Goal: Entertainment & Leisure: Browse casually

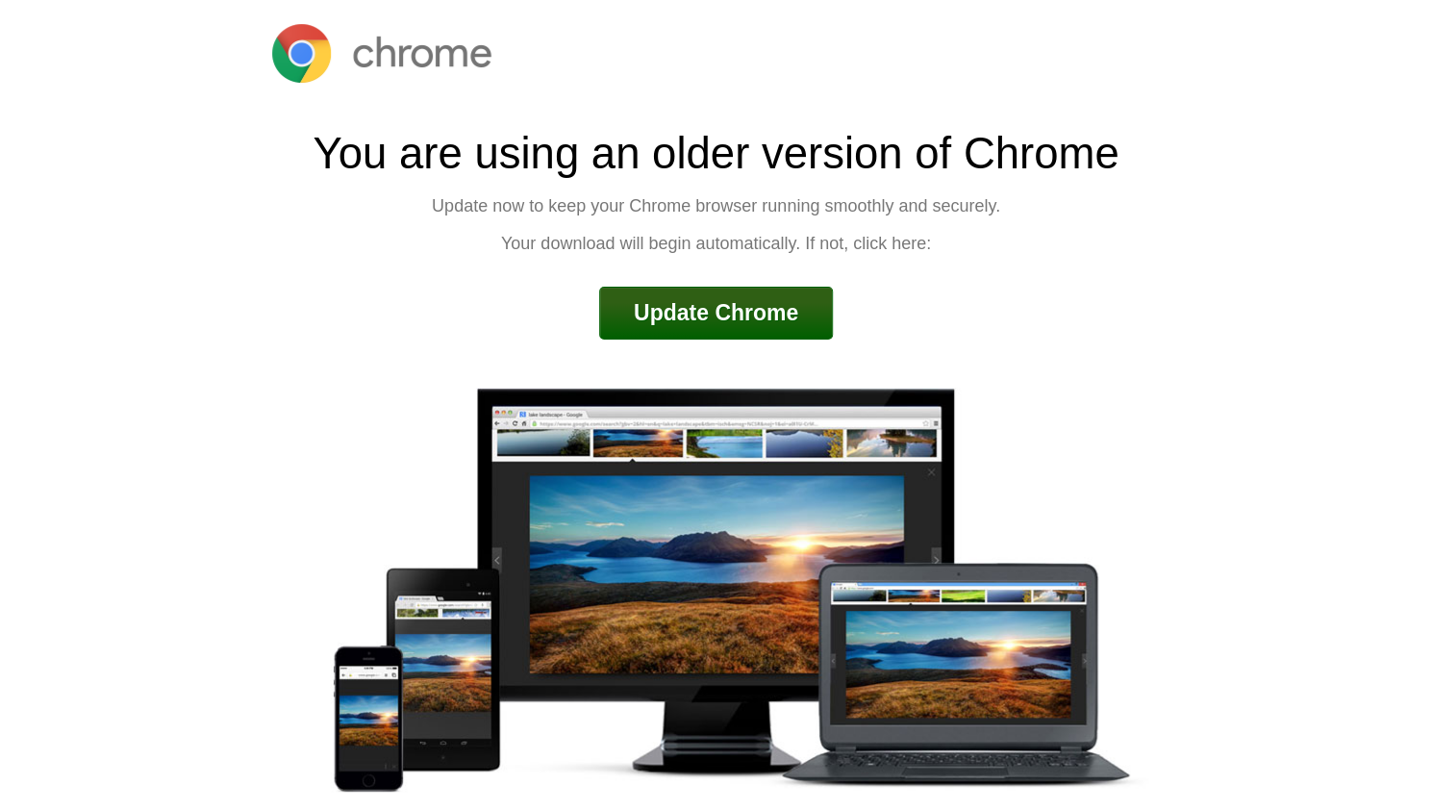
click at [785, 305] on link "Update Chrome" at bounding box center [716, 314] width 234 height 54
drag, startPoint x: 1335, startPoint y: 24, endPoint x: 1358, endPoint y: -46, distance: 73.9
click at [1358, 0] on html "You are using an older version of Chrome Update now to keep your Chrome browser…" at bounding box center [716, 453] width 1432 height 907
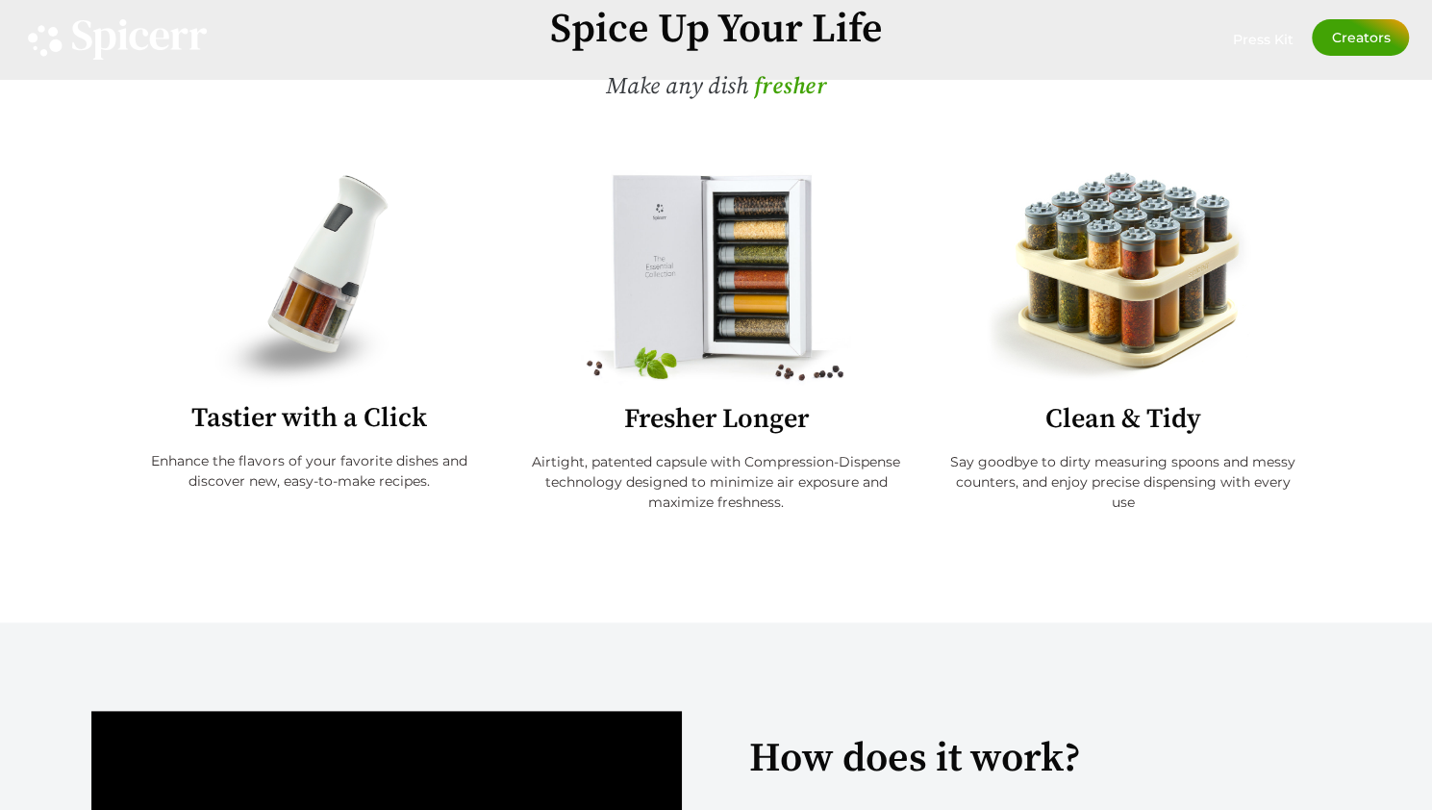
scroll to position [717, 0]
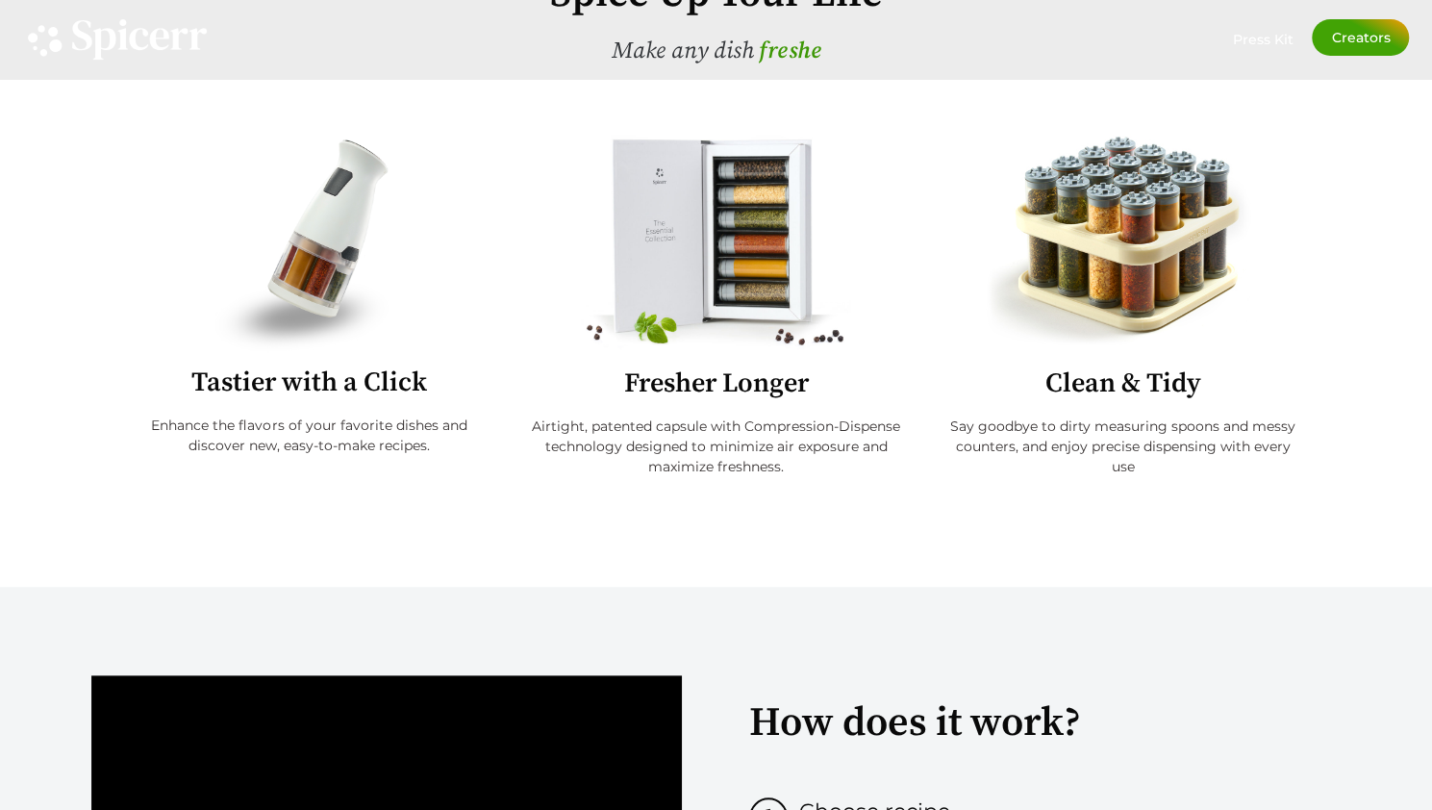
click at [313, 294] on img at bounding box center [308, 243] width 187 height 217
click at [326, 413] on div "Tastier with a Click Enhance the flavors of your favorite dishes and discover n…" at bounding box center [309, 327] width 417 height 385
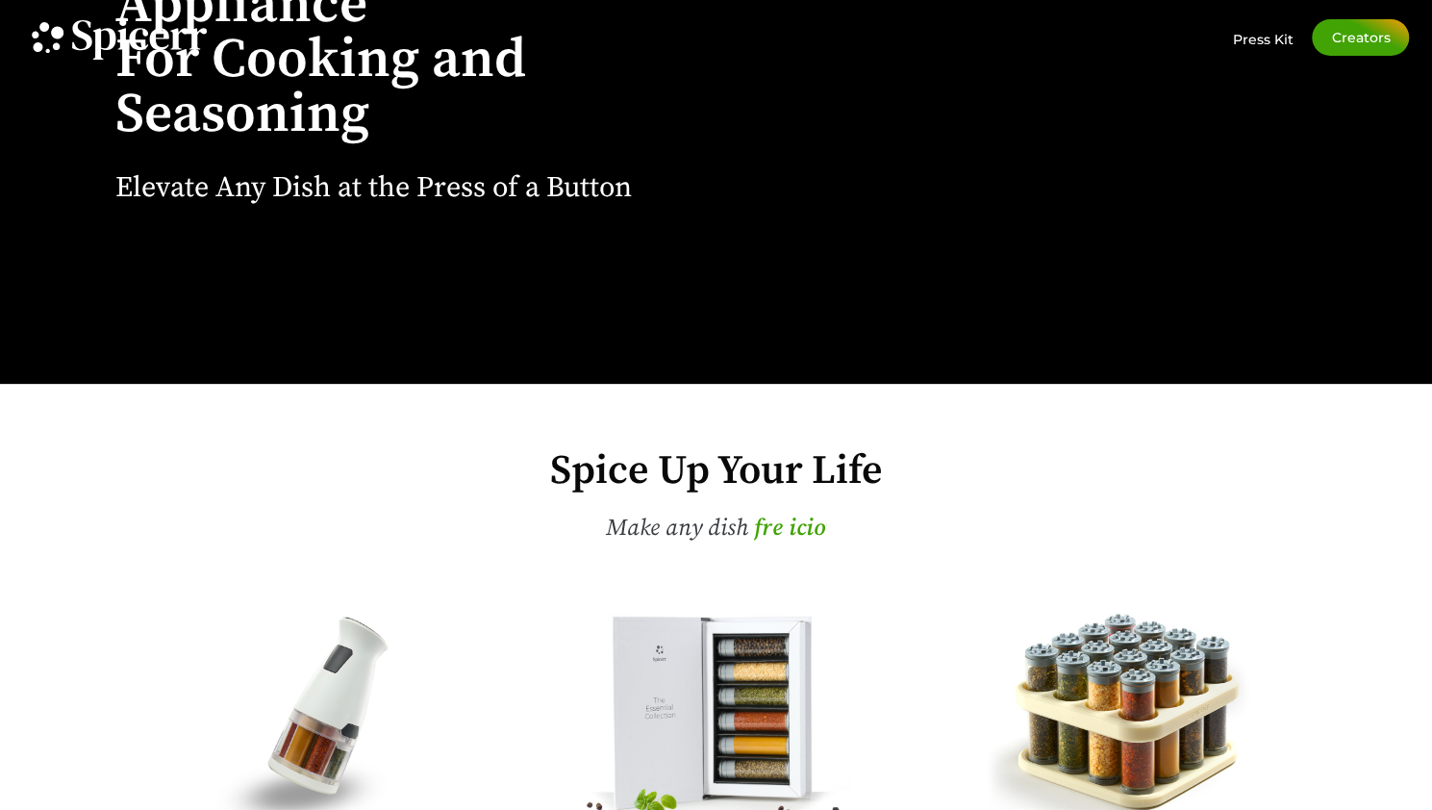
scroll to position [242, 0]
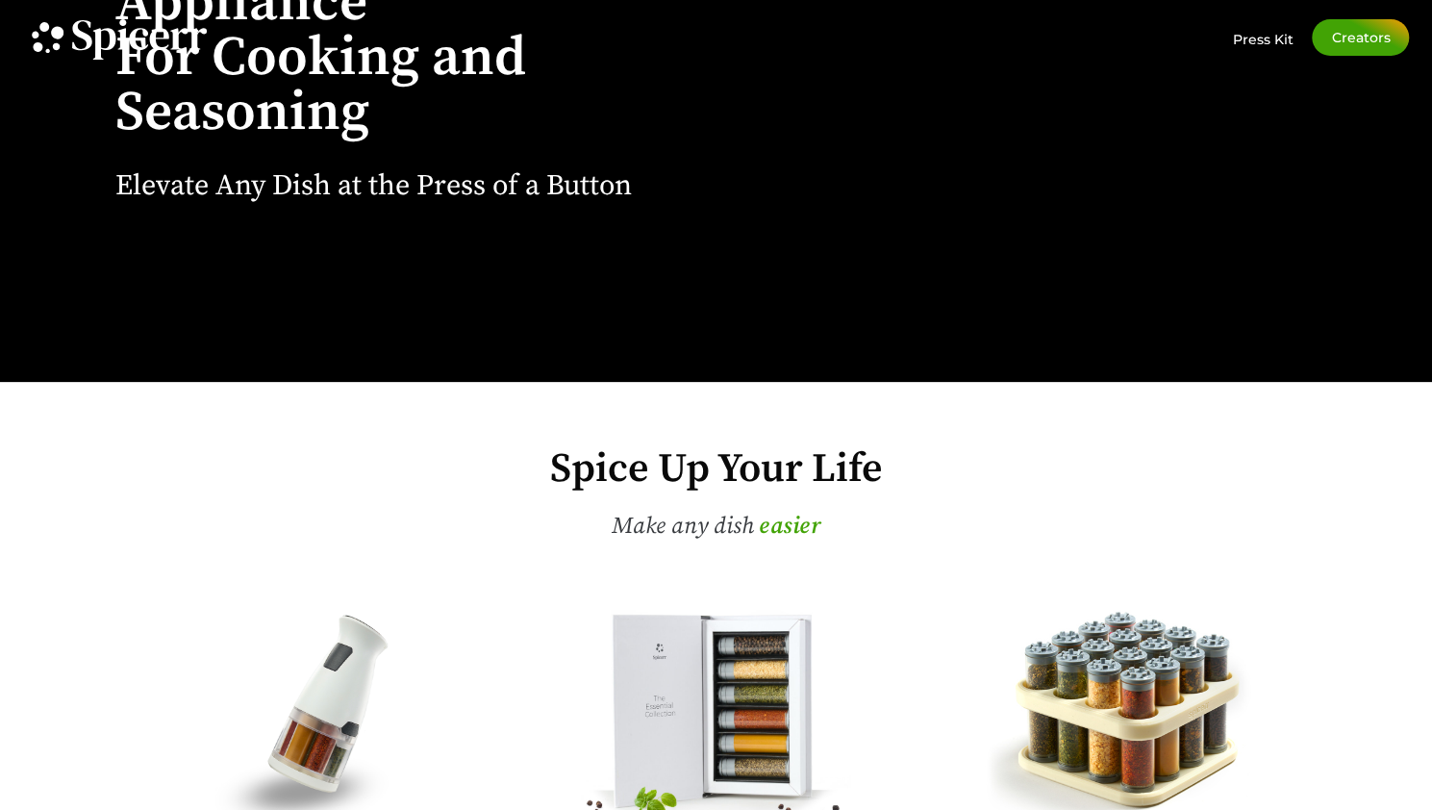
drag, startPoint x: 825, startPoint y: 549, endPoint x: 1276, endPoint y: 539, distance: 451.0
click at [1276, 539] on h3 "Make any dish t a s t i e r D e l i c i o u s f r e s h e r e a s i e r" at bounding box center [716, 526] width 1250 height 39
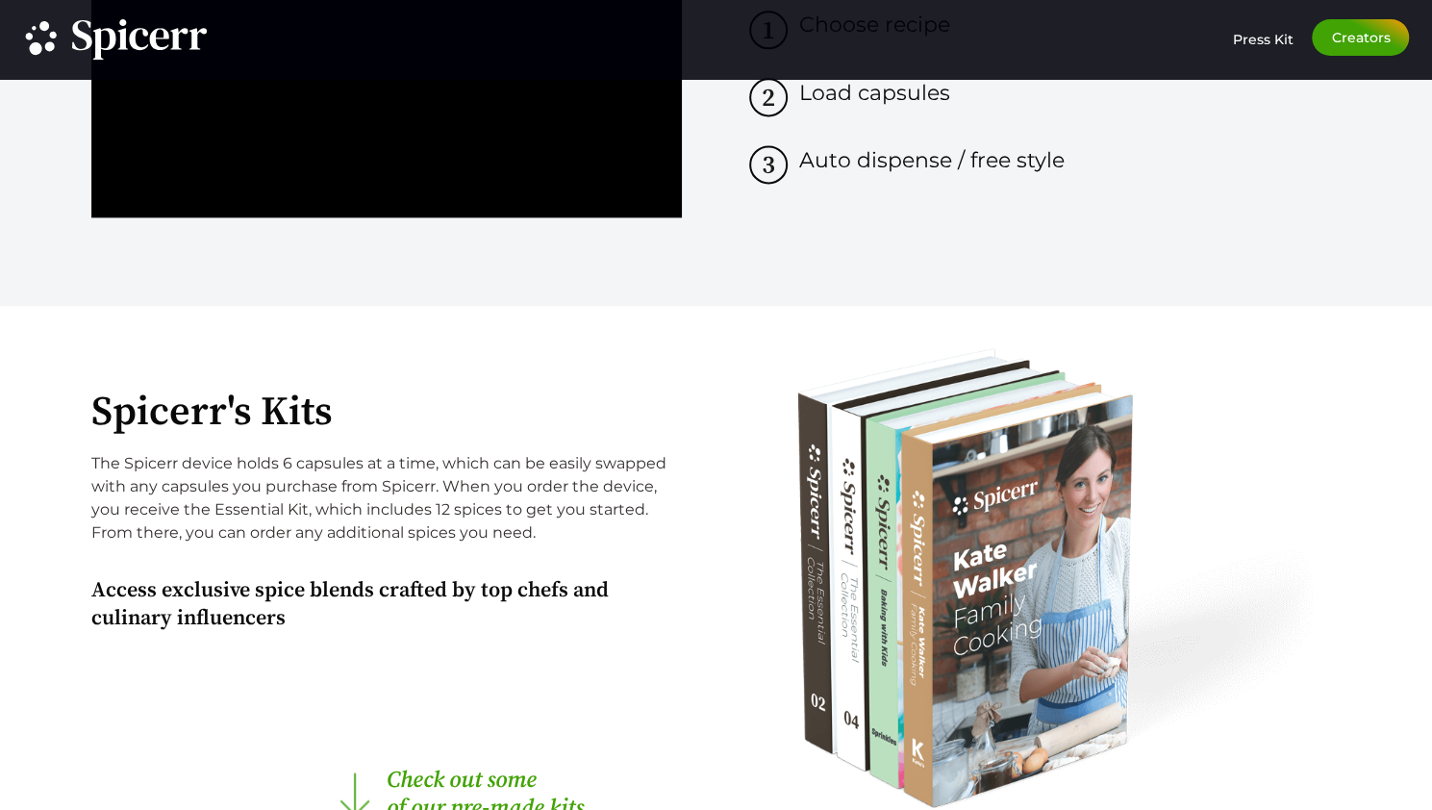
scroll to position [1502, 0]
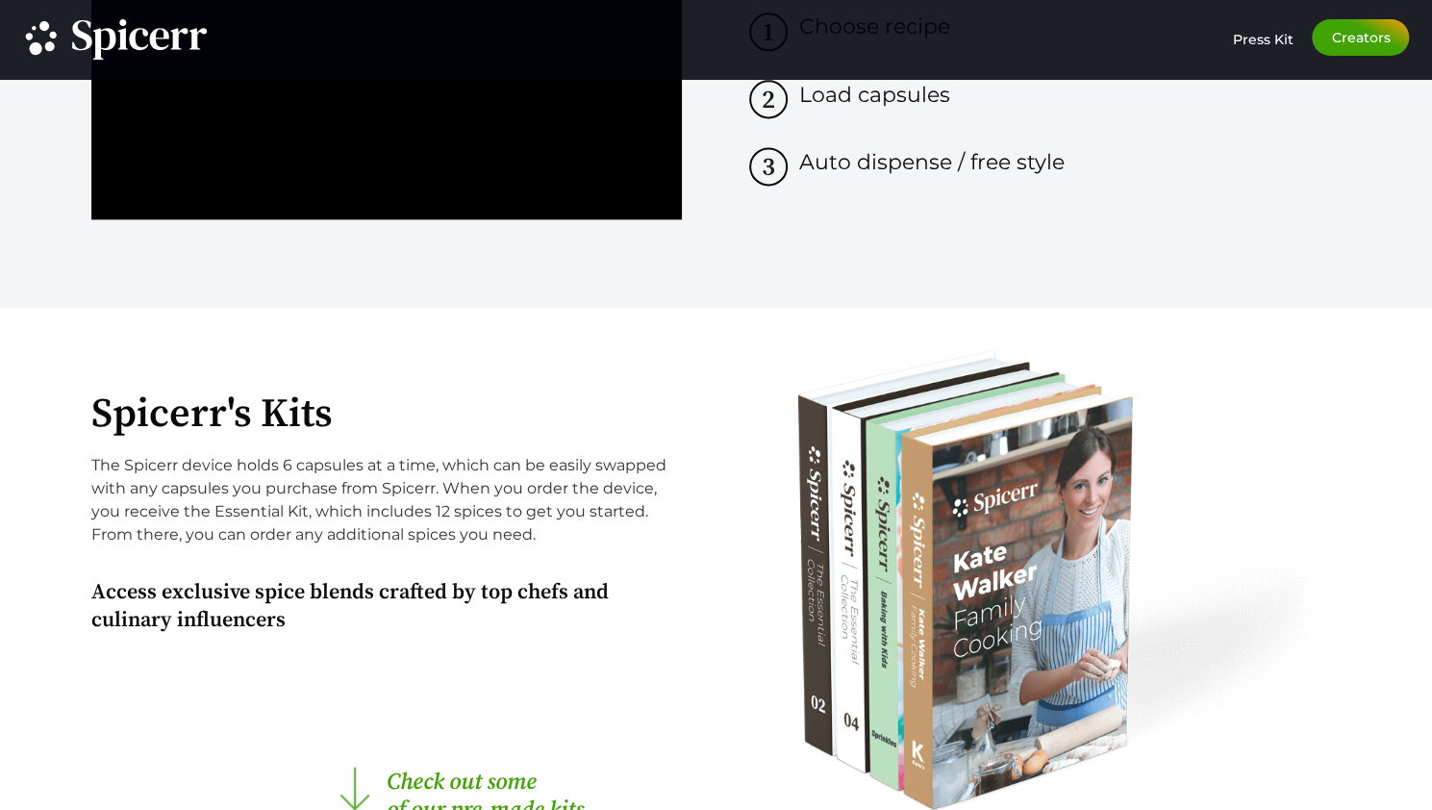
click at [554, 403] on h2 "Spicerr's Kits" at bounding box center [389, 414] width 596 height 40
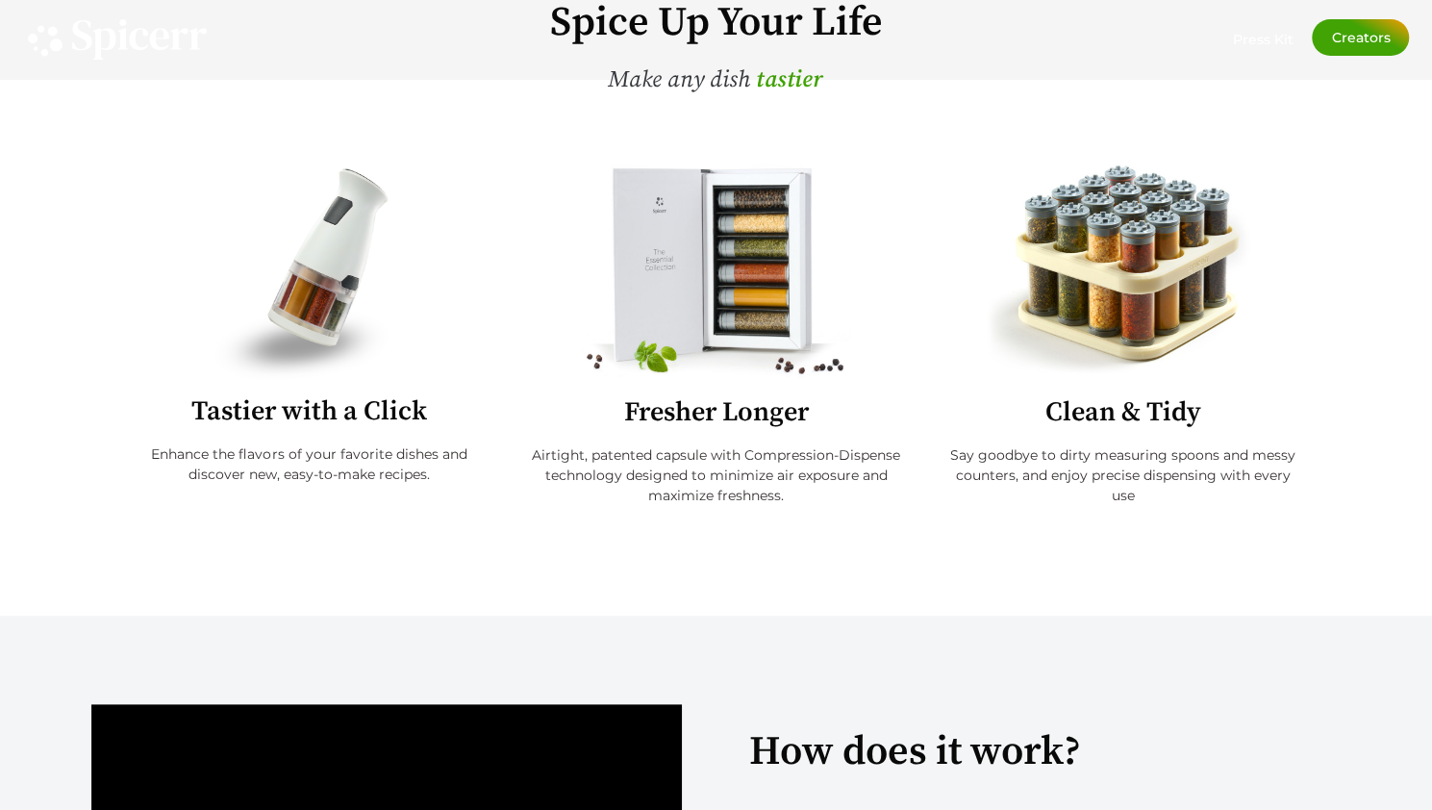
scroll to position [687, 0]
click at [370, 284] on img at bounding box center [308, 272] width 187 height 217
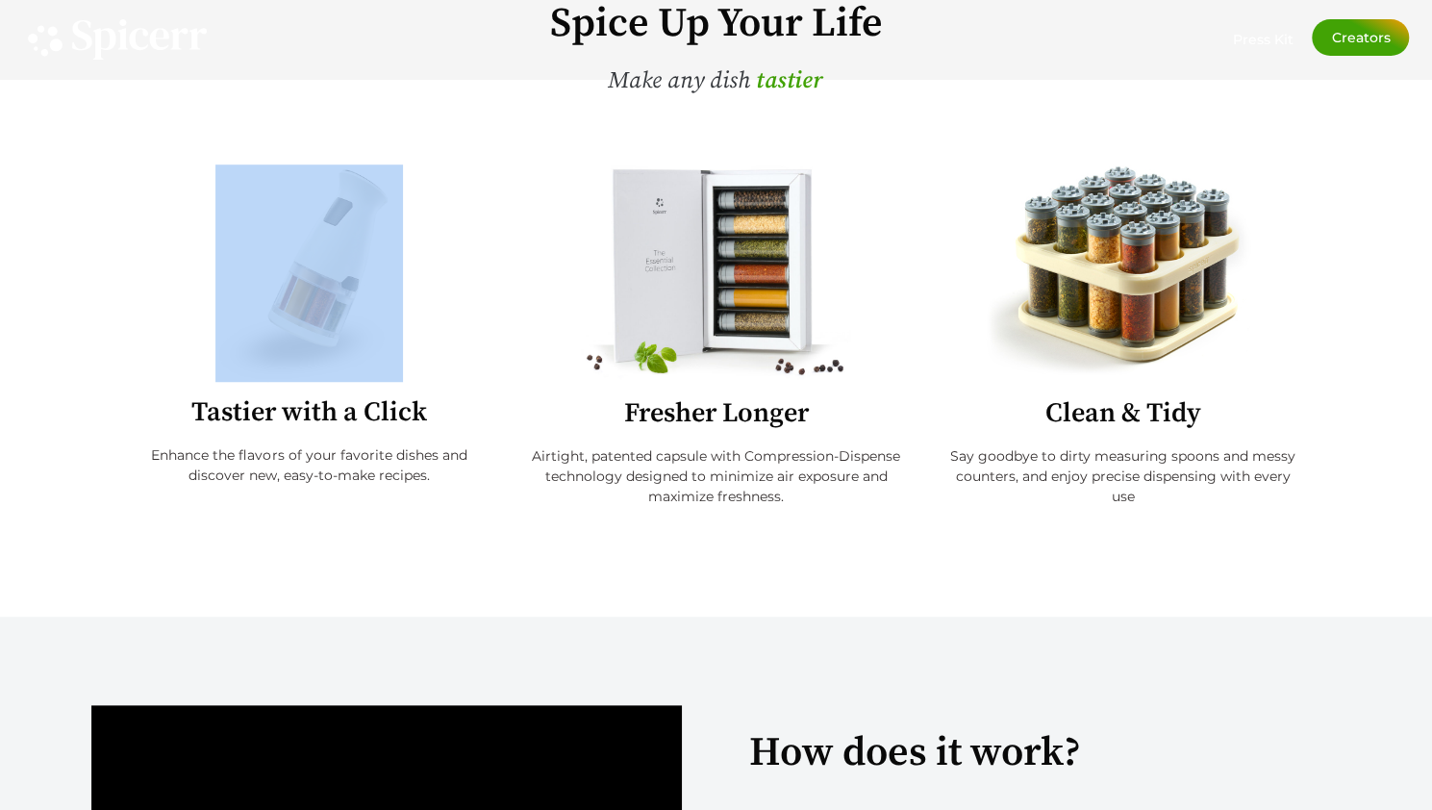
drag, startPoint x: 260, startPoint y: 156, endPoint x: 418, endPoint y: 304, distance: 217.0
click at [418, 304] on div "Tastier with a Click Enhance the flavors of your favorite dishes and discover n…" at bounding box center [716, 357] width 1250 height 404
click at [361, 271] on img at bounding box center [308, 272] width 187 height 217
click at [367, 277] on img at bounding box center [308, 272] width 187 height 217
click at [376, 322] on img at bounding box center [308, 272] width 187 height 217
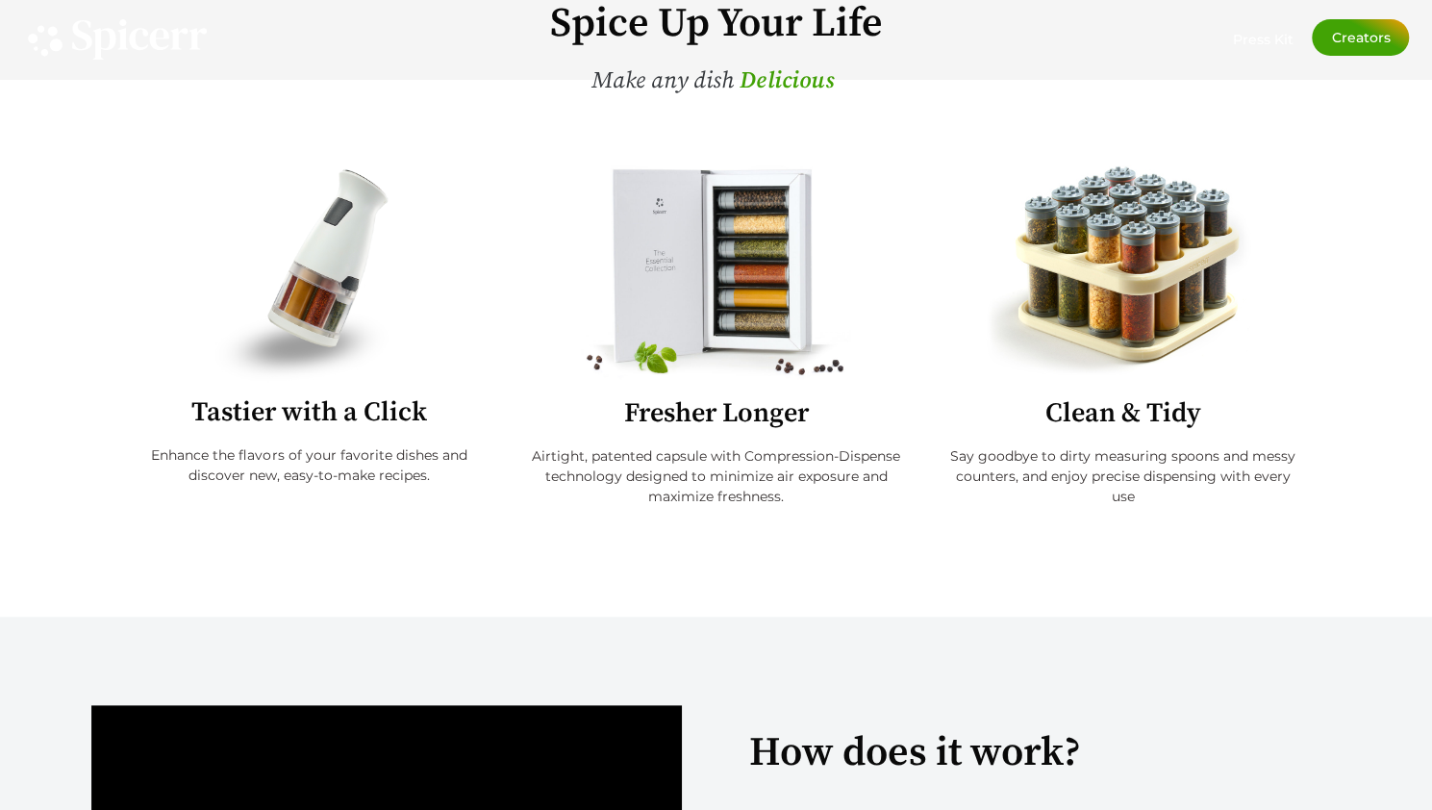
click at [500, 569] on div "Spice Up Your Life Make any dish t a s t i e r D e l i c i o u s f r e s h e r …" at bounding box center [716, 277] width 1250 height 680
click at [357, 241] on img at bounding box center [308, 272] width 187 height 217
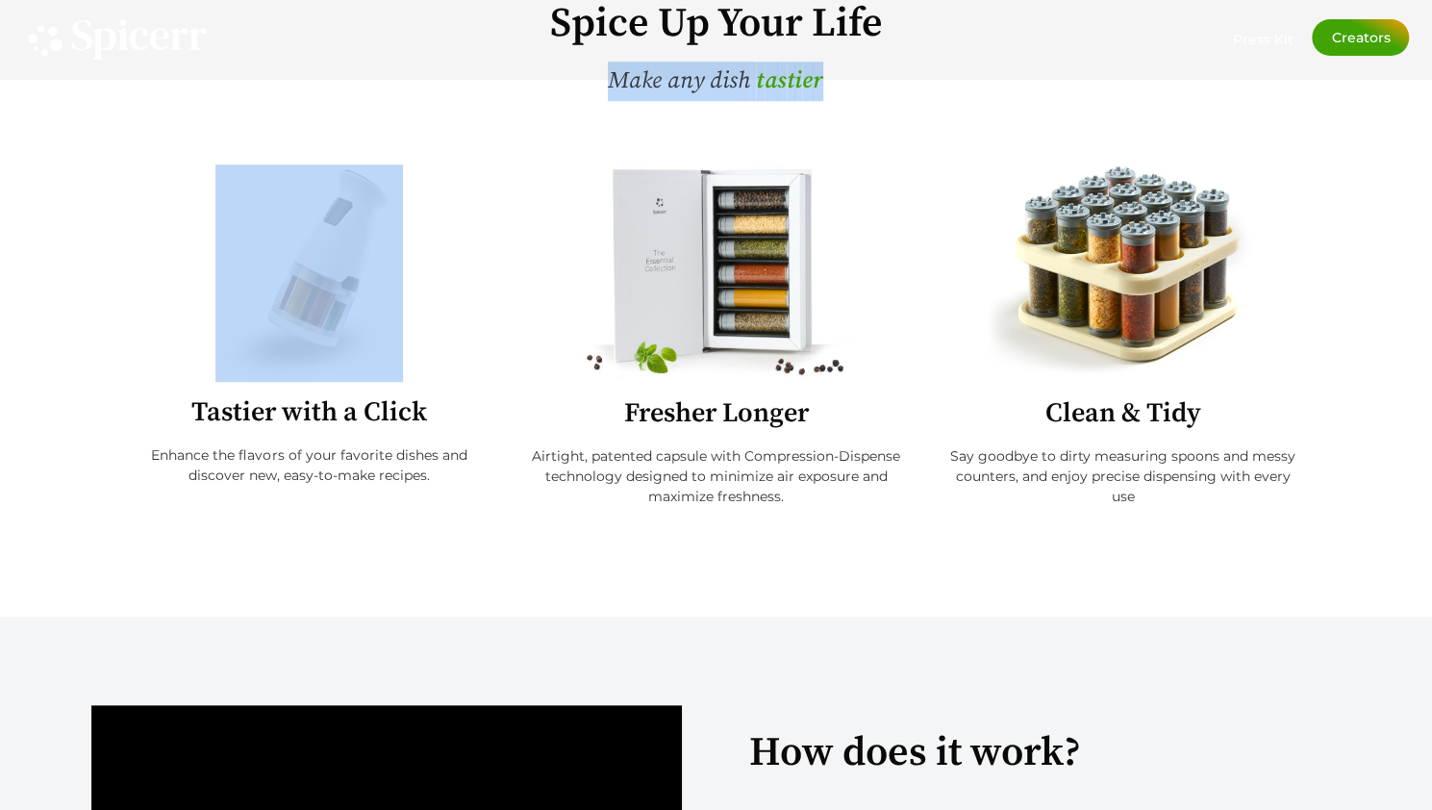
drag, startPoint x: 187, startPoint y: 125, endPoint x: 458, endPoint y: 255, distance: 300.6
click at [458, 255] on div "Spice Up Your Life Make any dish t a s t i e r D e l i c i o u s f r e s h e r …" at bounding box center [716, 277] width 1250 height 680
